Goal: Task Accomplishment & Management: Use online tool/utility

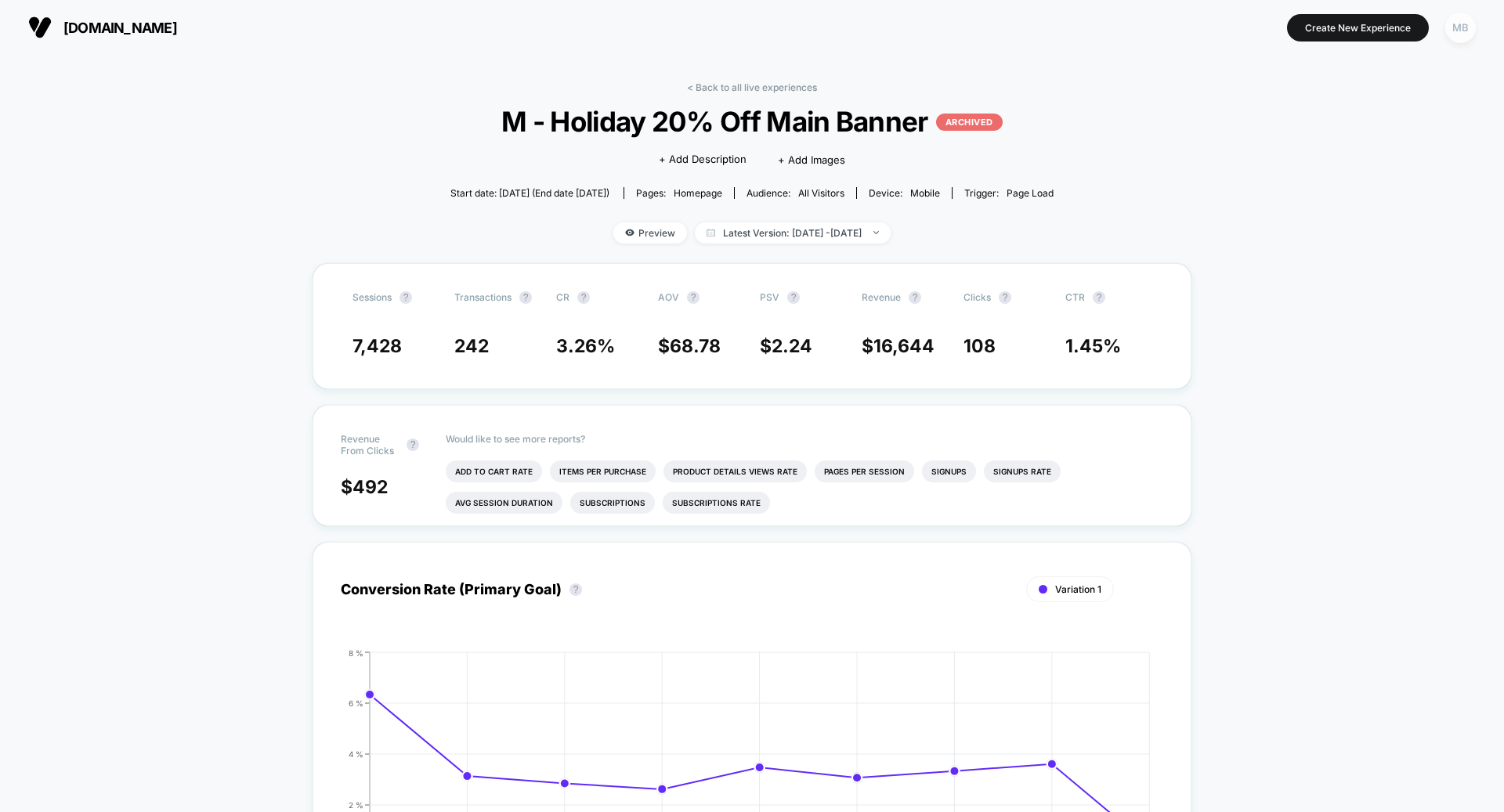
click at [1454, 20] on div "MB" at bounding box center [1461, 27] width 31 height 31
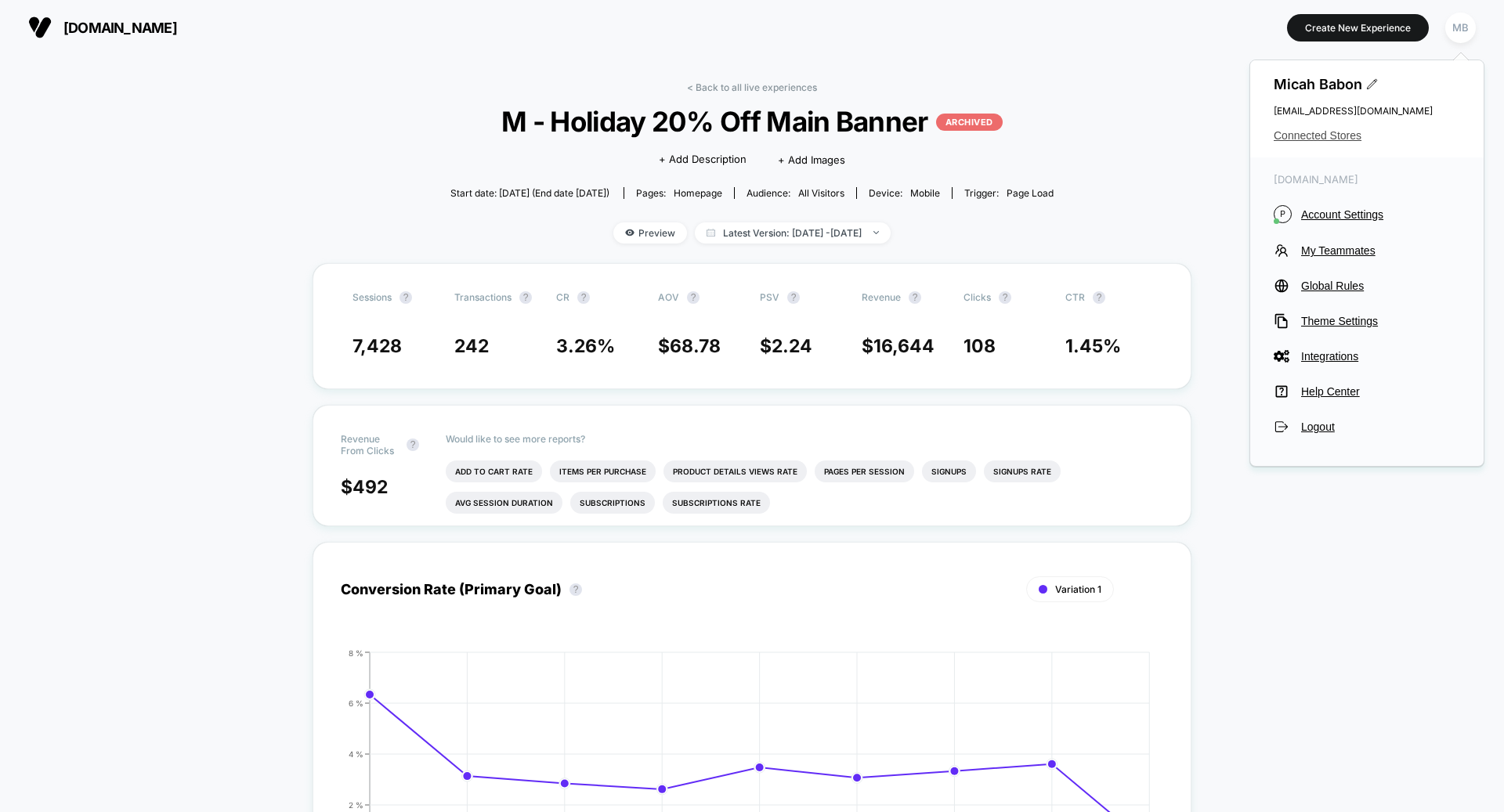
click at [1325, 139] on span "Connected Stores" at bounding box center [1367, 135] width 186 height 12
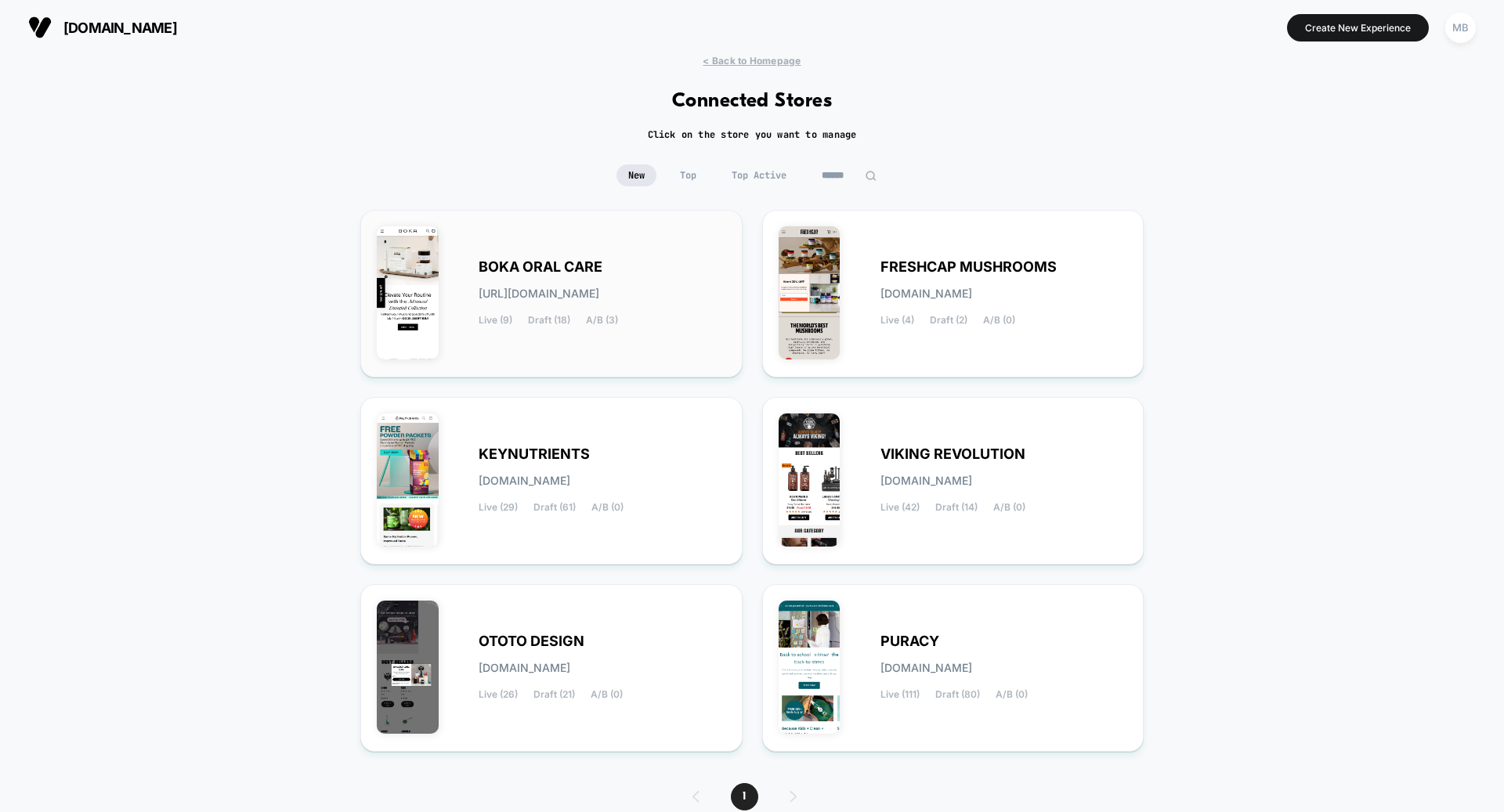
click at [543, 352] on div "BOKA ORAL CARE [URL][DOMAIN_NAME] Live (9) Draft (18) A/B (3)" at bounding box center [552, 294] width 350 height 135
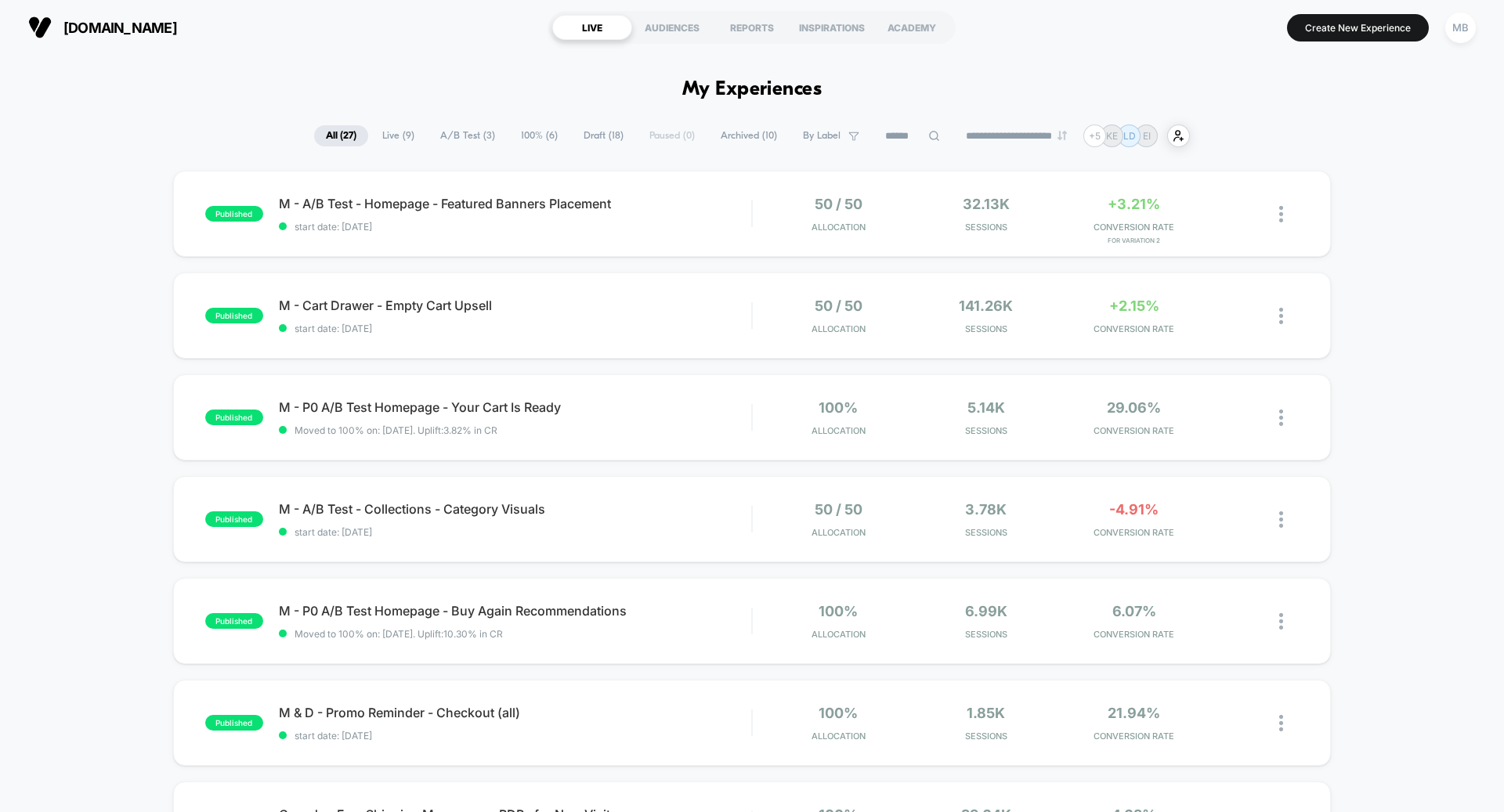
click at [575, 137] on span "Draft ( 18 )" at bounding box center [603, 136] width 63 height 21
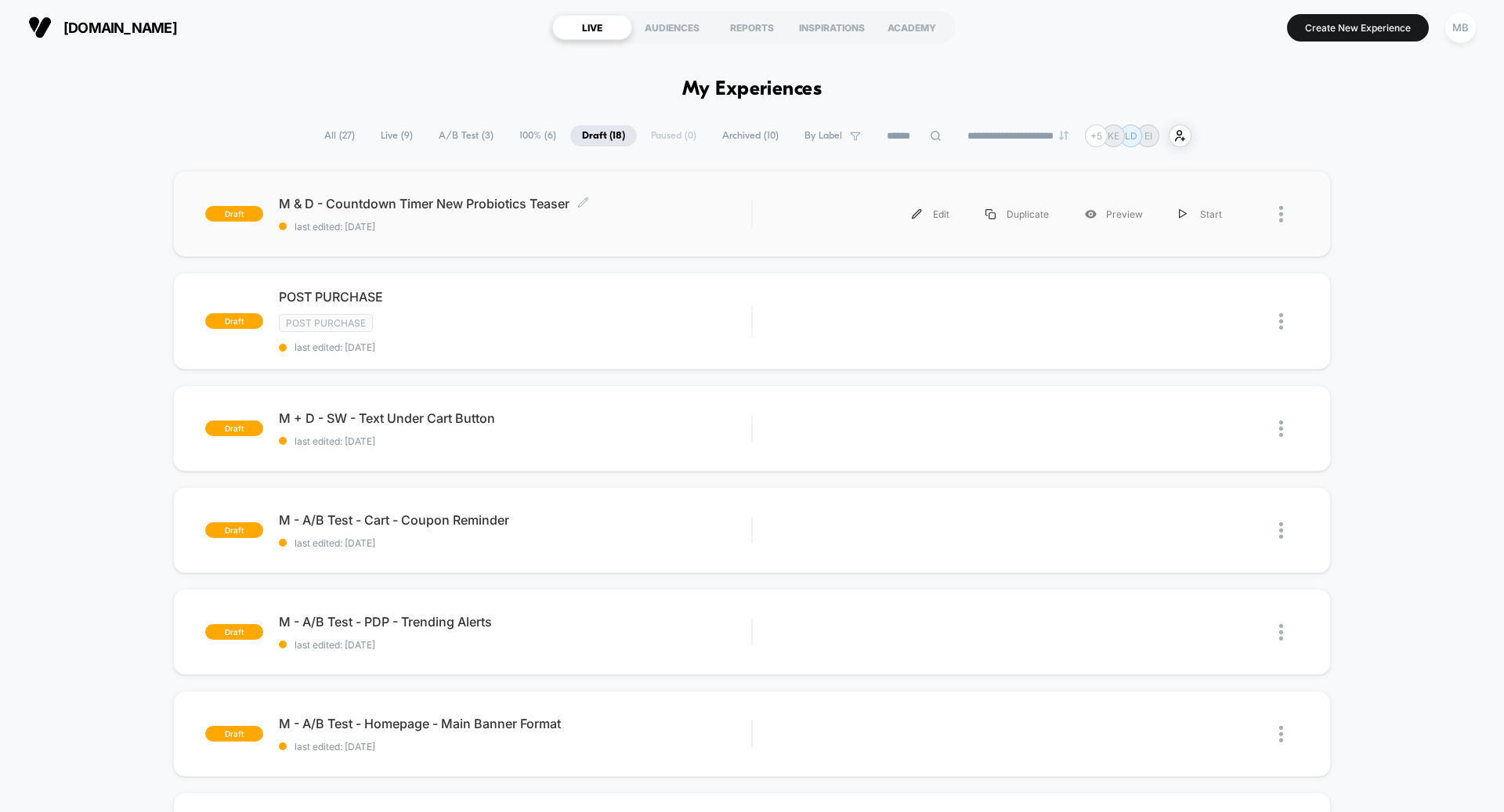
click at [574, 217] on div "M & D - Countdown Timer New Probiotics Teaser Click to edit experience details …" at bounding box center [515, 214] width 473 height 37
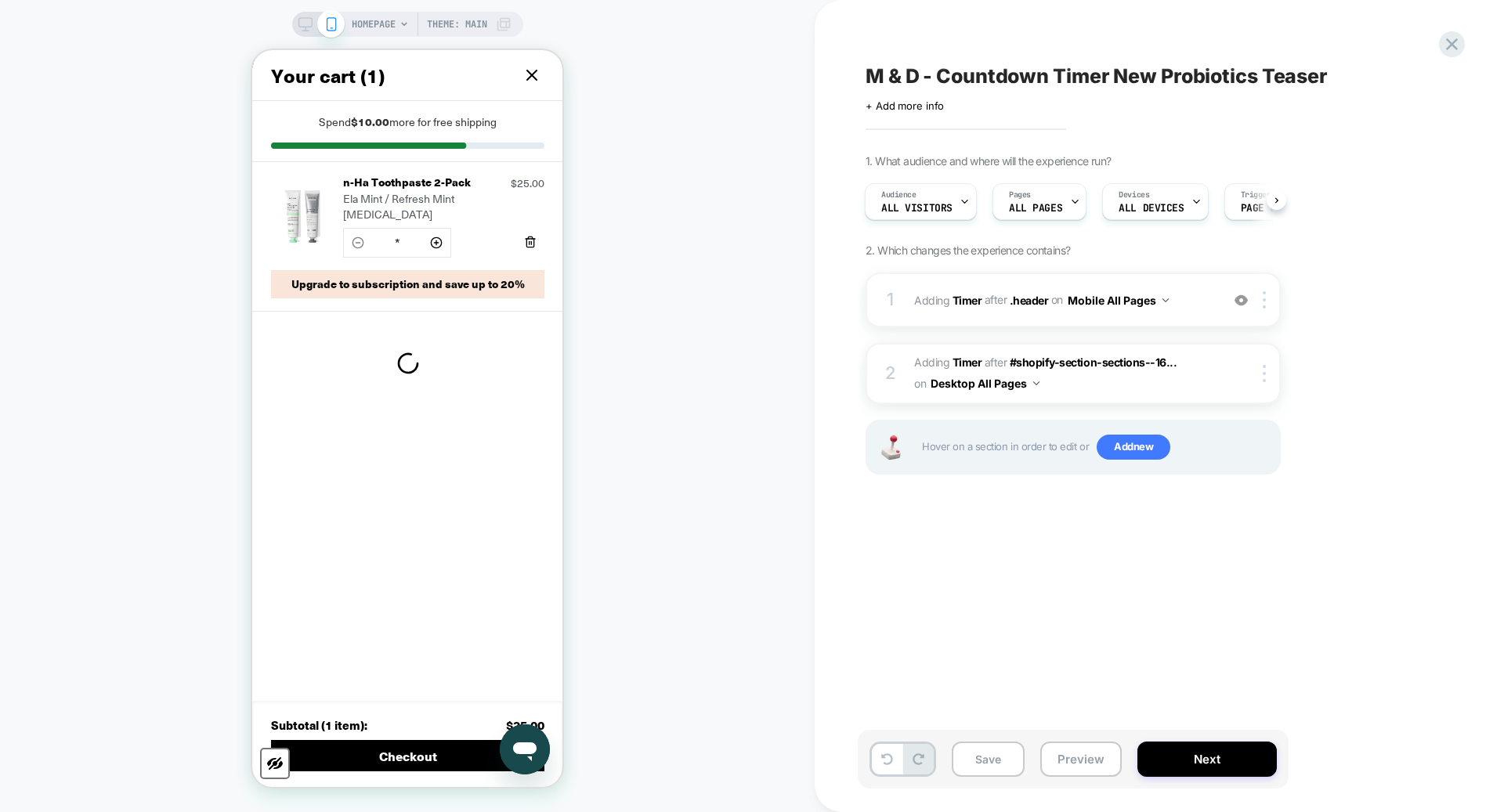
click at [532, 74] on icon at bounding box center [532, 75] width 9 height 9
